Goal: Task Accomplishment & Management: Manage account settings

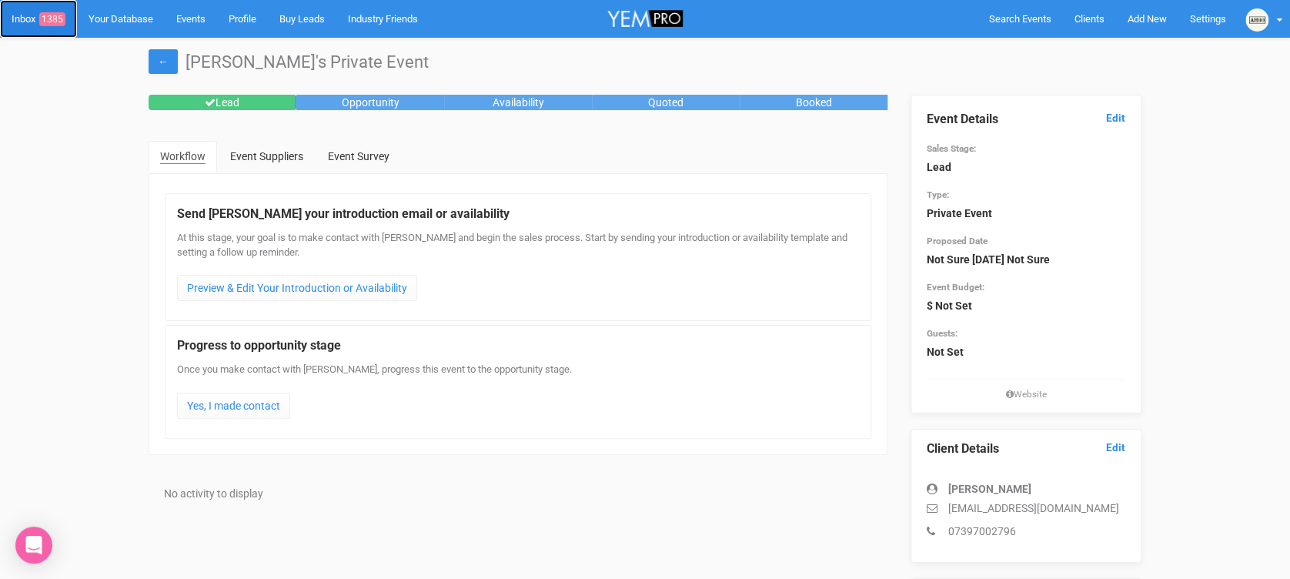
click at [32, 19] on link "Inbox 1385" at bounding box center [38, 19] width 77 height 38
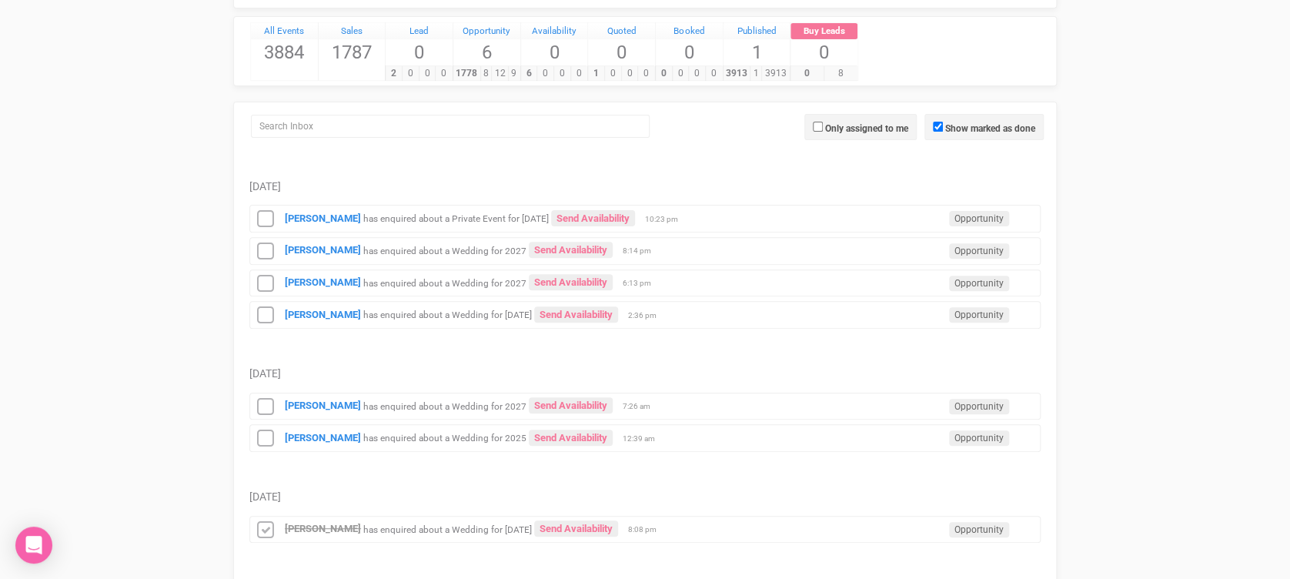
scroll to position [137, 0]
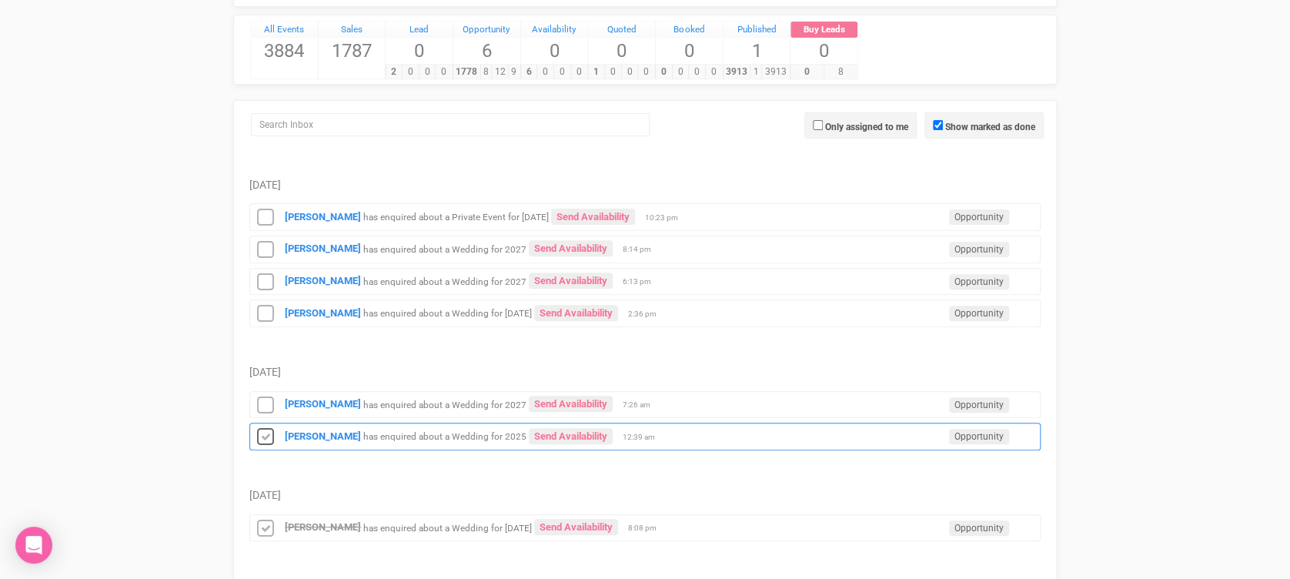
click at [271, 439] on icon at bounding box center [265, 437] width 23 height 20
click at [269, 399] on icon at bounding box center [265, 406] width 23 height 20
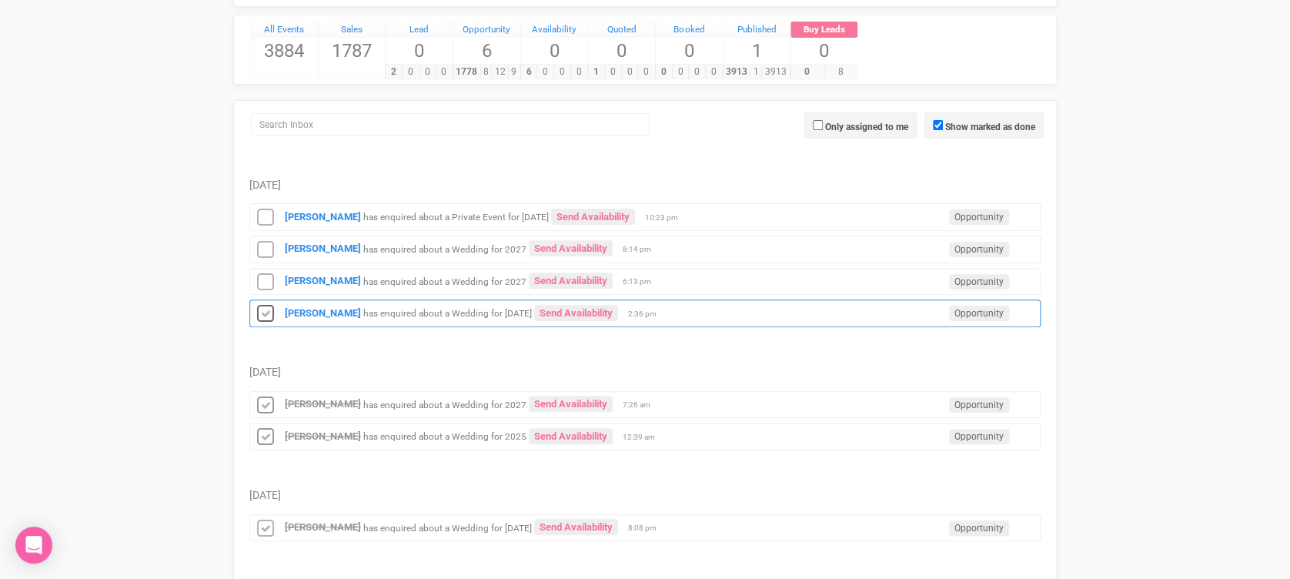
click at [265, 322] on icon at bounding box center [265, 314] width 23 height 20
click at [269, 273] on icon at bounding box center [265, 282] width 23 height 20
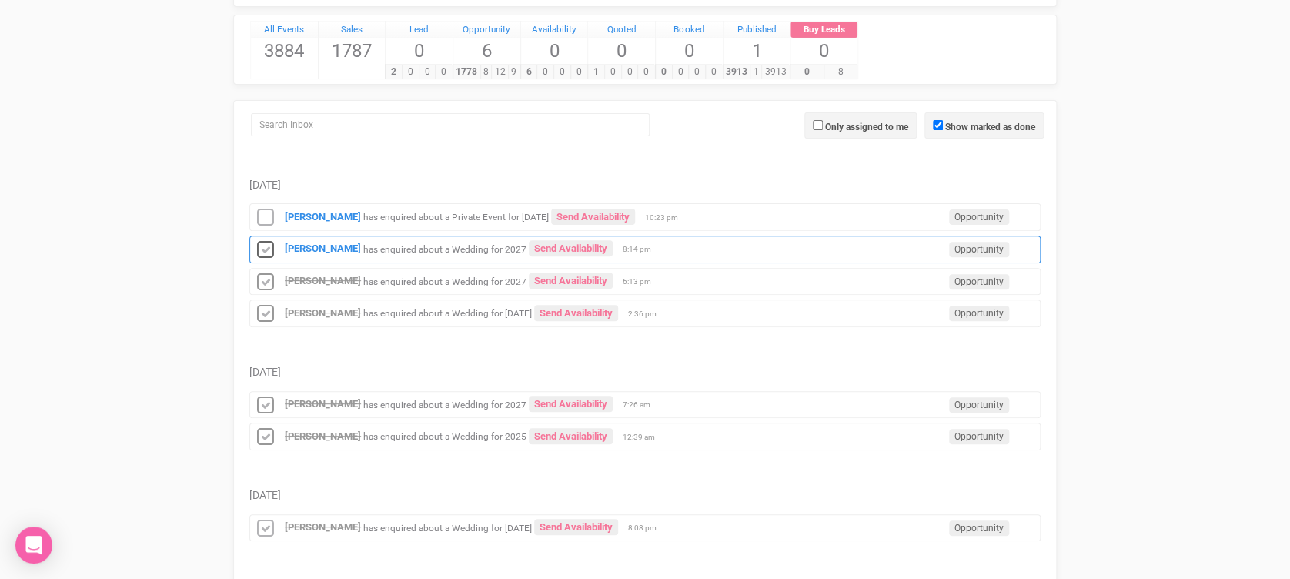
click at [271, 246] on icon at bounding box center [265, 250] width 23 height 20
click at [269, 216] on icon at bounding box center [265, 218] width 23 height 20
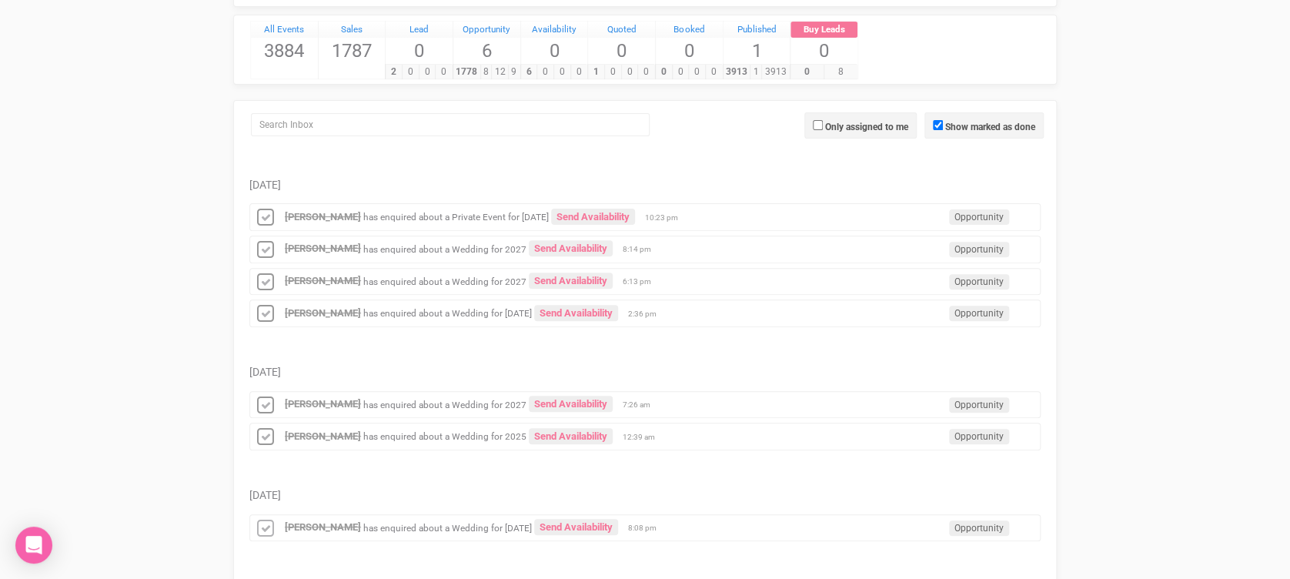
scroll to position [0, 0]
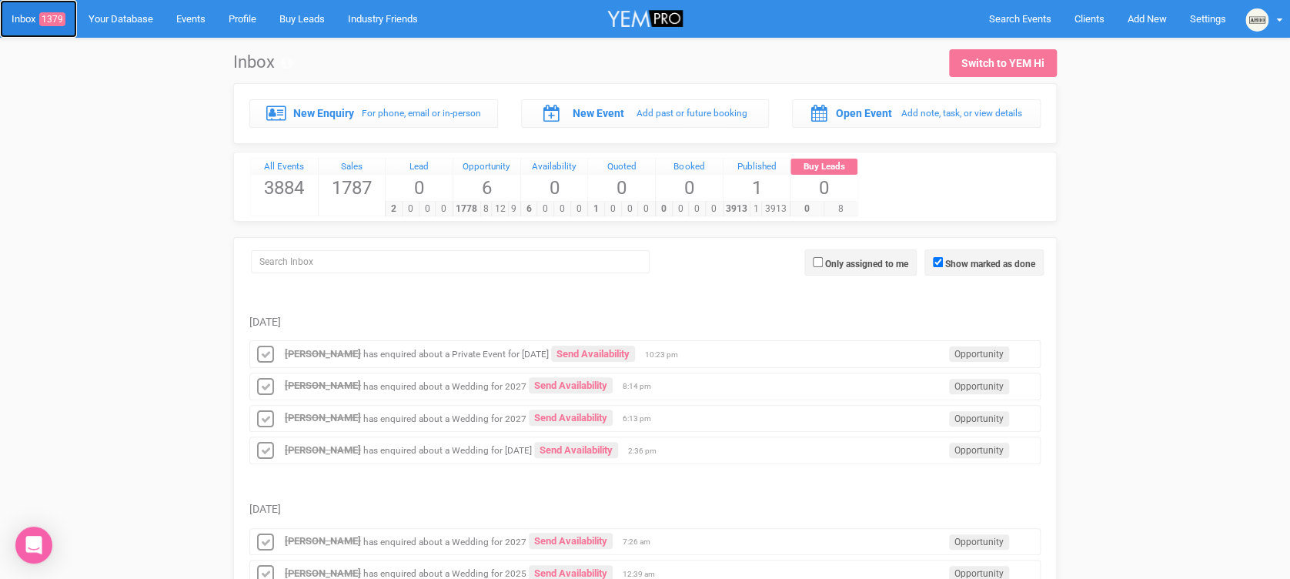
click at [37, 6] on link "Inbox 1379" at bounding box center [38, 19] width 77 height 38
